Goal: Book appointment/travel/reservation

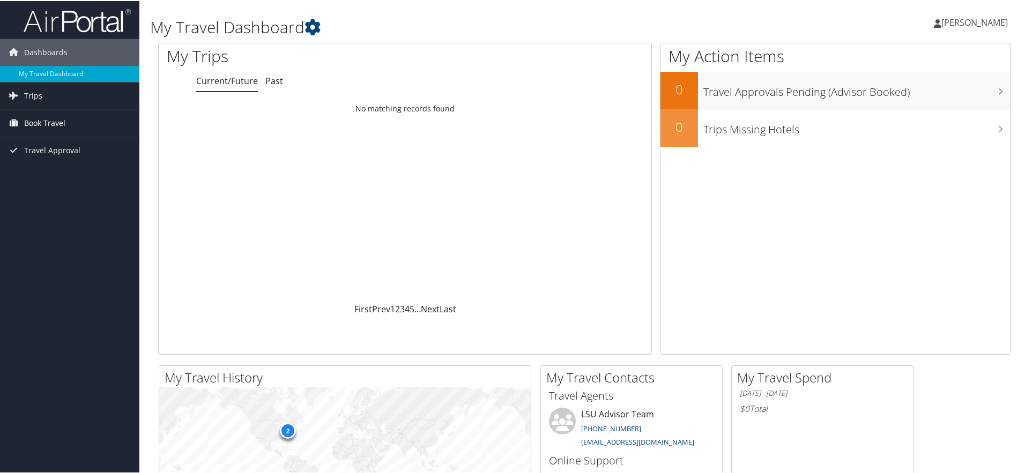
click at [71, 119] on link "Book Travel" at bounding box center [69, 122] width 139 height 27
click at [44, 118] on span "Book Travel" at bounding box center [44, 122] width 41 height 27
click at [41, 94] on span "Trips" at bounding box center [33, 94] width 18 height 27
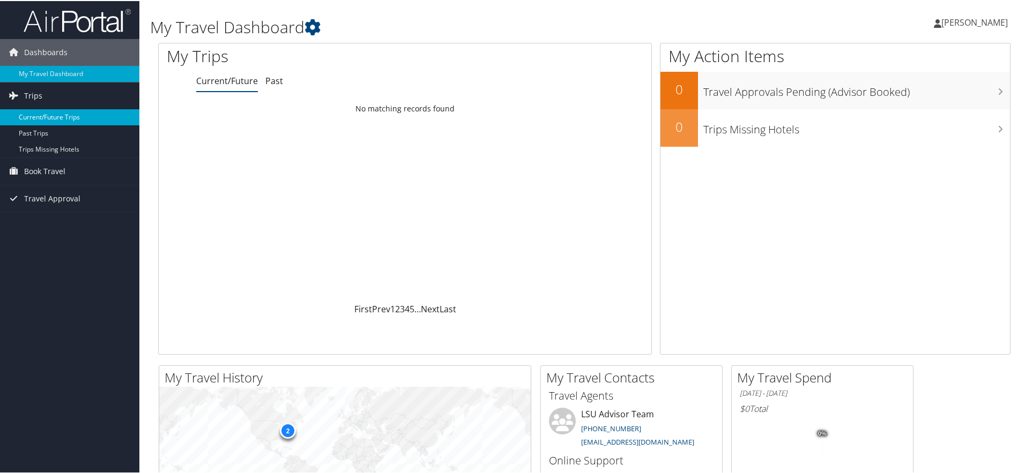
click at [36, 117] on link "Current/Future Trips" at bounding box center [69, 116] width 139 height 16
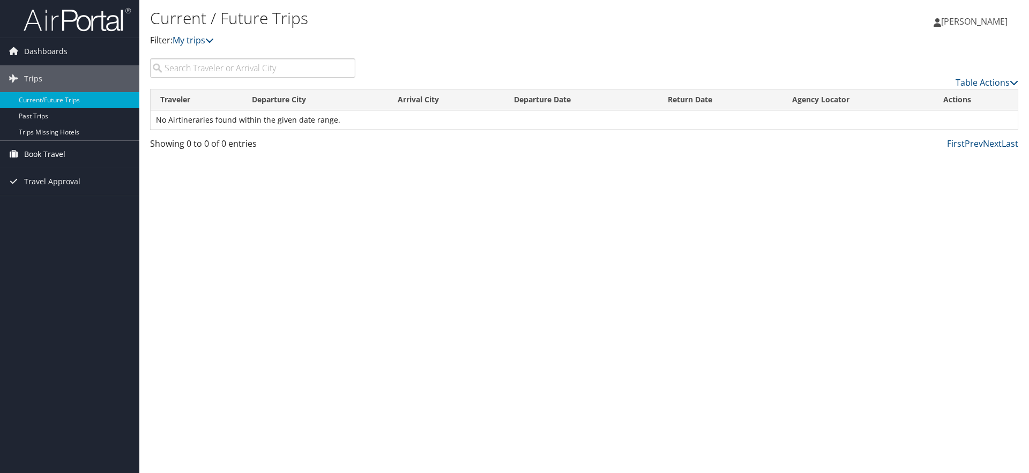
click at [68, 158] on link "Book Travel" at bounding box center [69, 154] width 139 height 27
click at [57, 188] on link "Book/Manage Online Trips" at bounding box center [69, 192] width 139 height 16
